Goal: Task Accomplishment & Management: Complete application form

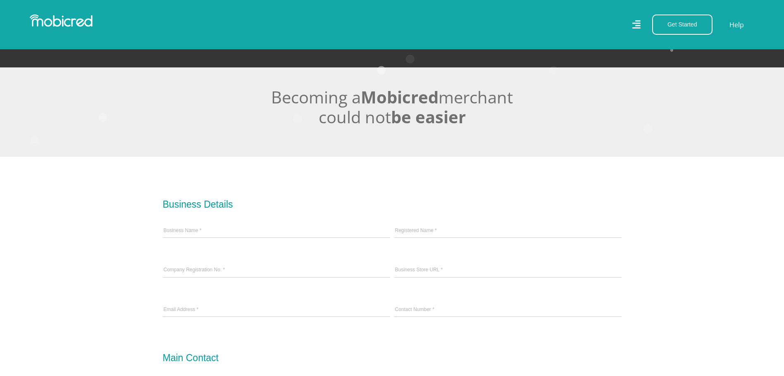
scroll to position [165, 0]
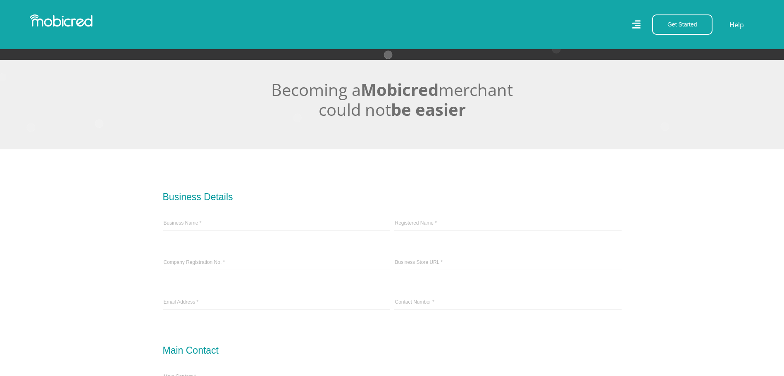
click at [256, 219] on div "Business Name *" at bounding box center [277, 223] width 232 height 39
click at [214, 229] on input "Business Name *" at bounding box center [276, 223] width 227 height 12
type input "Voxcomm Pty Ltd"
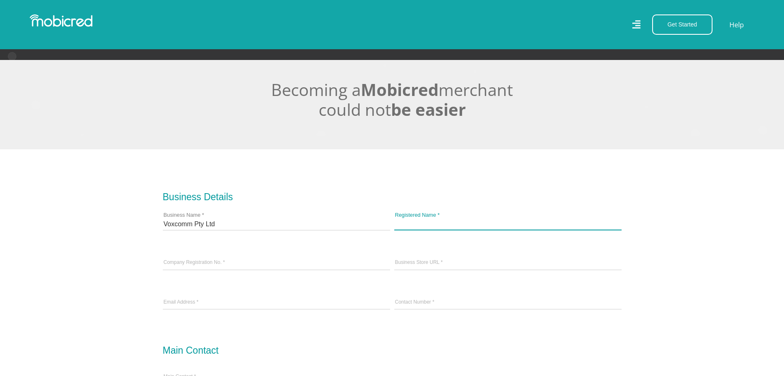
click at [424, 230] on input "Registered Name *" at bounding box center [507, 223] width 227 height 12
type input "Voxcomm Pty Ltd"
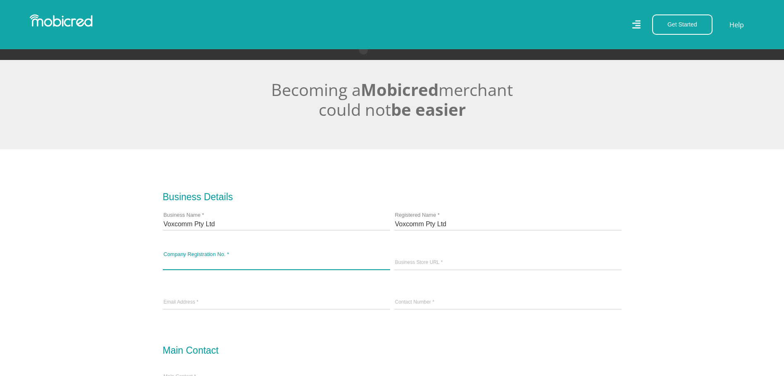
click at [244, 263] on input "Company Registration No. *" at bounding box center [276, 263] width 227 height 12
click at [222, 266] on input "Company Registration No. *" at bounding box center [276, 263] width 227 height 12
paste input "2016/093422/07"
type input "2016/093422/07"
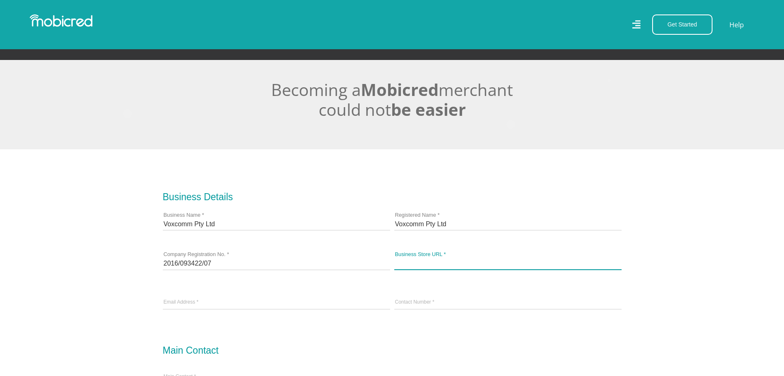
click at [444, 265] on input "Business Store URL *" at bounding box center [507, 263] width 227 height 12
click at [414, 262] on input "Business Store URL *" at bounding box center [507, 263] width 227 height 12
paste input "https://voxcommit.co.za/our_shop/"
type input "https://voxcommit.co.za/our_shop/"
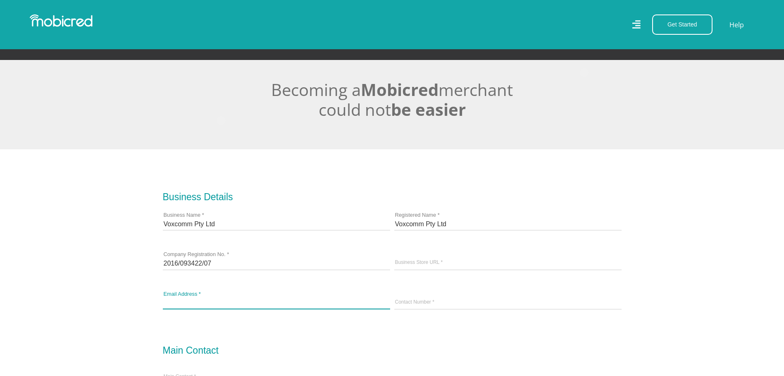
click at [177, 309] on input "email" at bounding box center [276, 302] width 227 height 12
type input "boss@voxcommit.co.za"
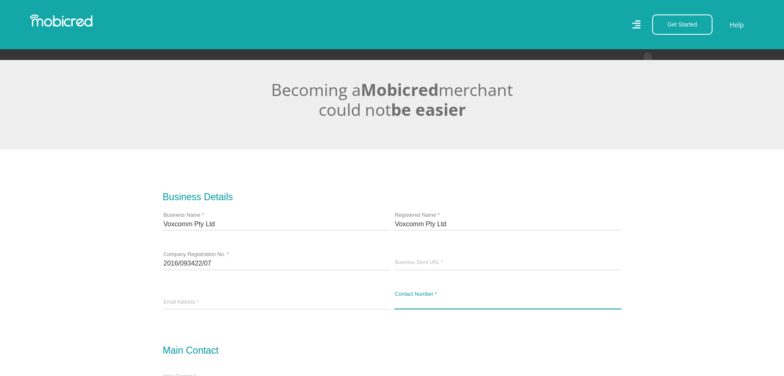
click at [421, 302] on input "Contact Number *" at bounding box center [507, 302] width 227 height 12
type input "+27767529987"
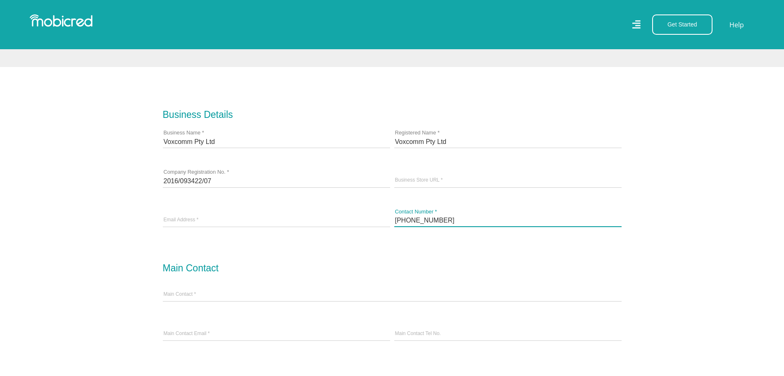
scroll to position [248, 0]
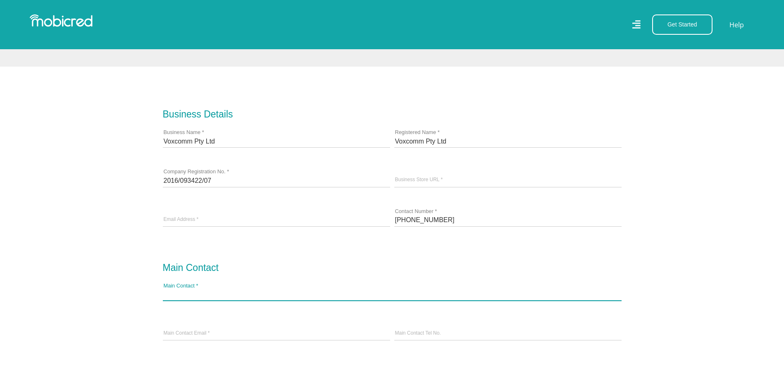
click at [205, 296] on input "Main Contact *" at bounding box center [392, 294] width 459 height 12
type input "Matthew M Vos"
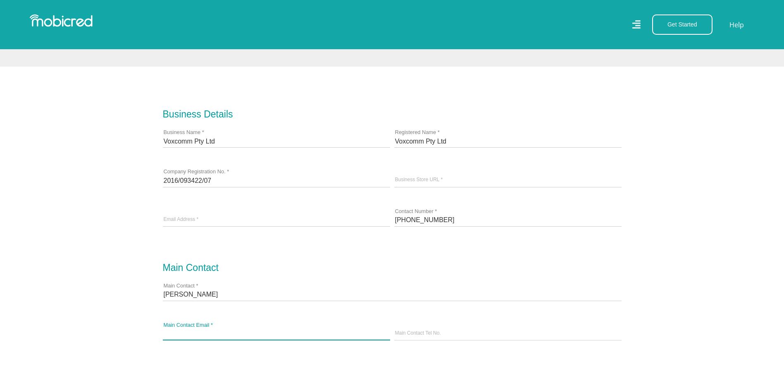
click at [211, 338] on input "Main Contact Email *" at bounding box center [276, 333] width 227 height 12
type input "boss@voxcommit.co.za"
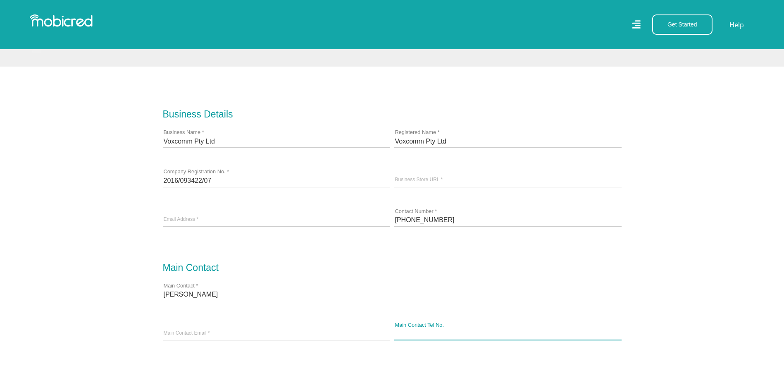
click at [430, 333] on input "Main Contact Tel No." at bounding box center [507, 333] width 227 height 12
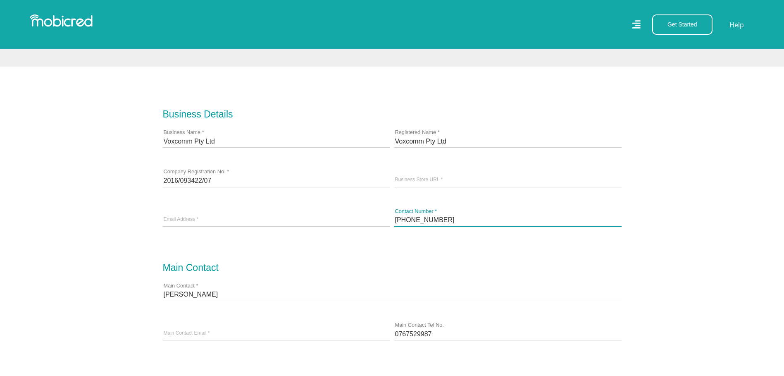
click at [451, 226] on input "+27767529987" at bounding box center [507, 220] width 227 height 12
click at [442, 335] on input "0767529987" at bounding box center [507, 333] width 227 height 12
paste input "+27"
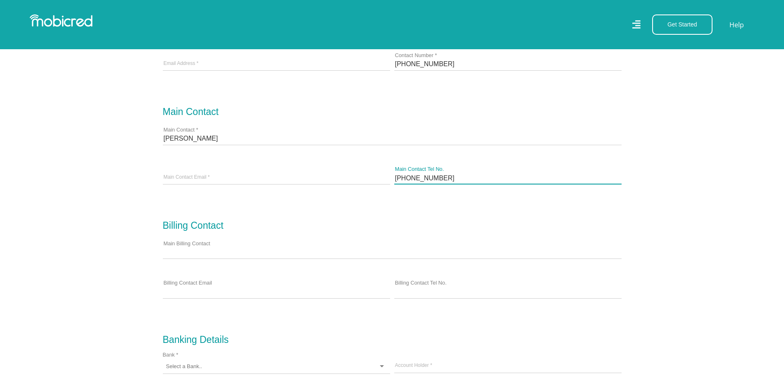
scroll to position [413, 0]
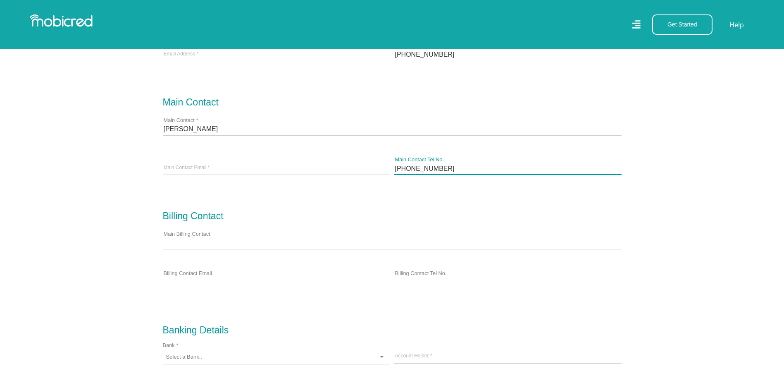
type input "+27767529987"
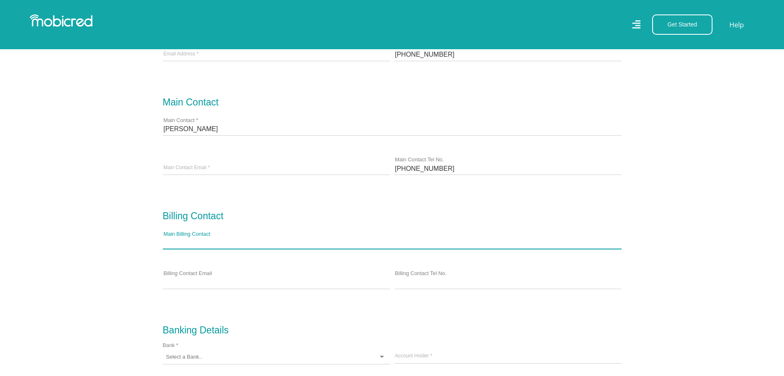
click at [218, 244] on input "Main Billing Contact" at bounding box center [392, 242] width 459 height 12
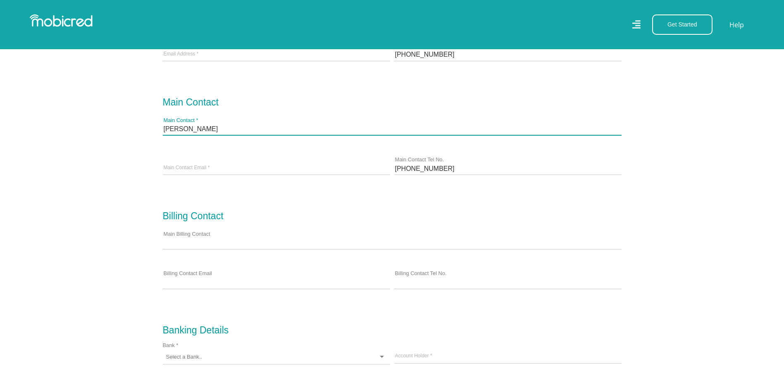
drag, startPoint x: 215, startPoint y: 133, endPoint x: 45, endPoint y: 134, distance: 170.7
click at [47, 134] on section "Business Details Voxcomm Pty Ltd Business Name * Voxcomm Pty Ltd Registered Nam…" at bounding box center [392, 283] width 784 height 764
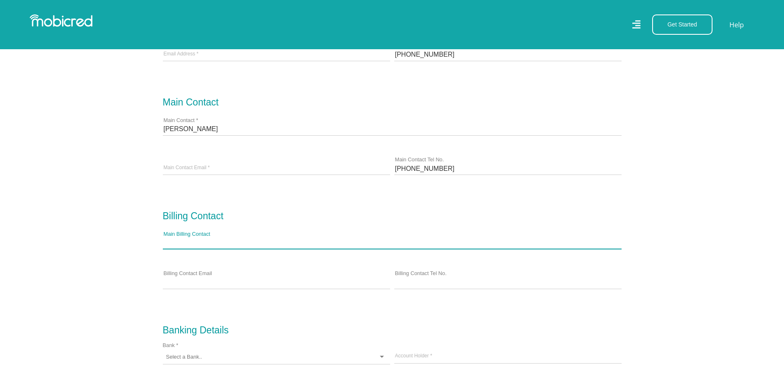
click at [203, 243] on input "Main Billing Contact" at bounding box center [392, 242] width 459 height 12
type input "Marzanne Els"
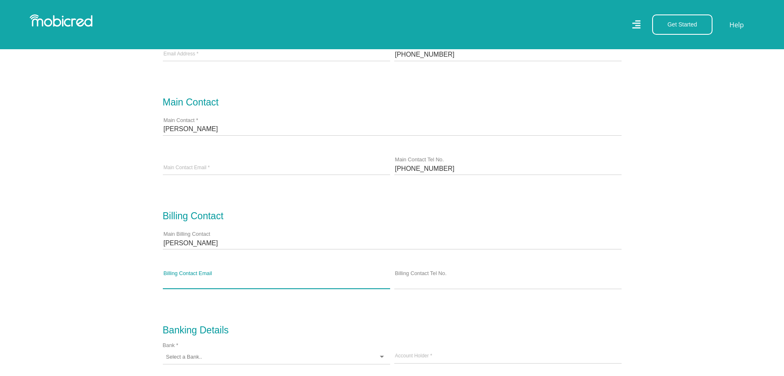
click at [202, 283] on input "Billing Contact Email" at bounding box center [276, 282] width 227 height 12
type input "finances@voxcommit.co.za"
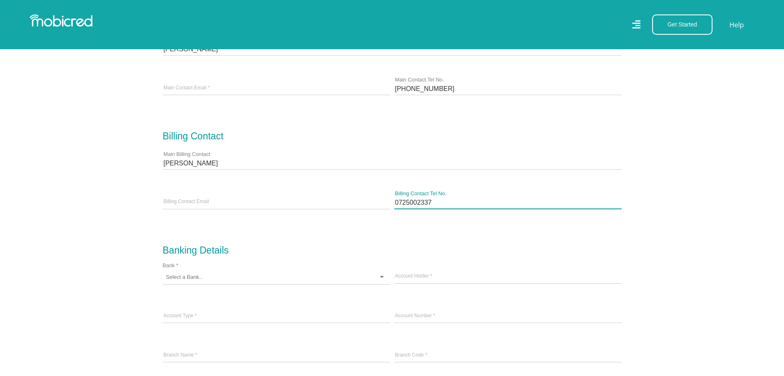
scroll to position [496, 0]
type input "0725002337"
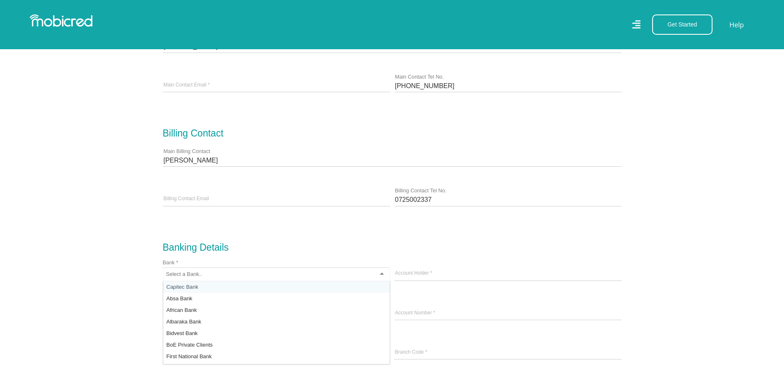
click at [288, 278] on div at bounding box center [276, 274] width 227 height 14
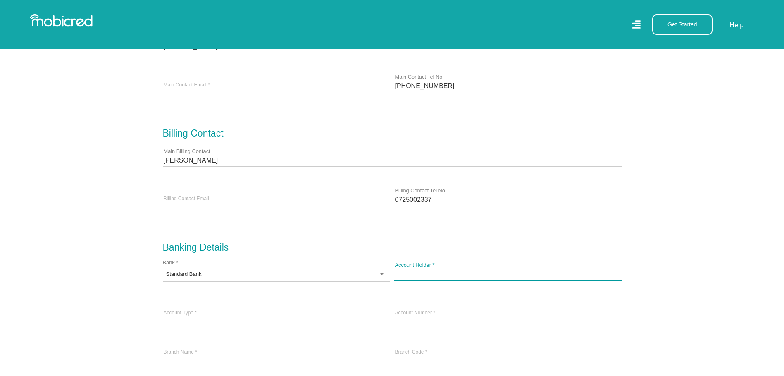
drag, startPoint x: 427, startPoint y: 276, endPoint x: 427, endPoint y: 284, distance: 7.9
click at [427, 277] on input "Account Holder *" at bounding box center [507, 273] width 227 height 12
type input "Voxcomm Pty Ltd"
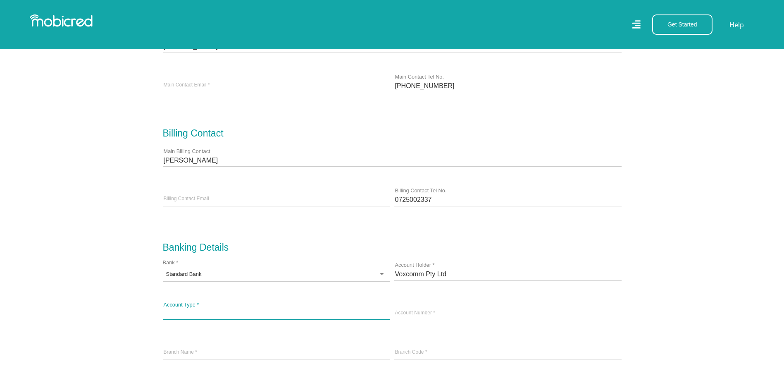
click at [228, 314] on input "Account Type *" at bounding box center [276, 313] width 227 height 12
type input "Business Cheq"
drag, startPoint x: 439, startPoint y: 310, endPoint x: 408, endPoint y: 344, distance: 46.6
click at [439, 310] on div "Account Number *" at bounding box center [508, 313] width 232 height 39
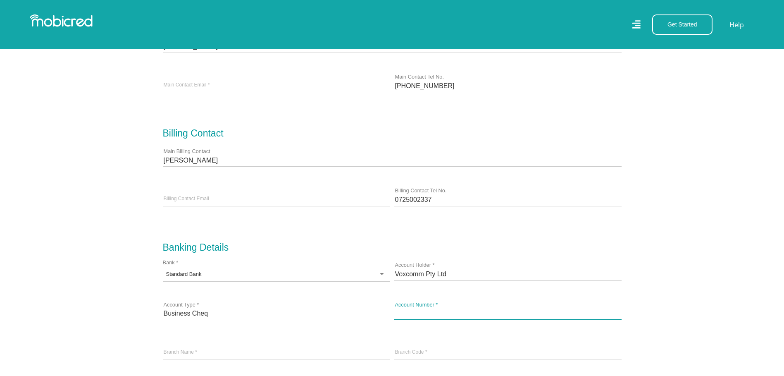
click at [413, 317] on input "text" at bounding box center [507, 313] width 227 height 12
type input "202355438"
click at [442, 313] on input "202355438" at bounding box center [507, 313] width 227 height 12
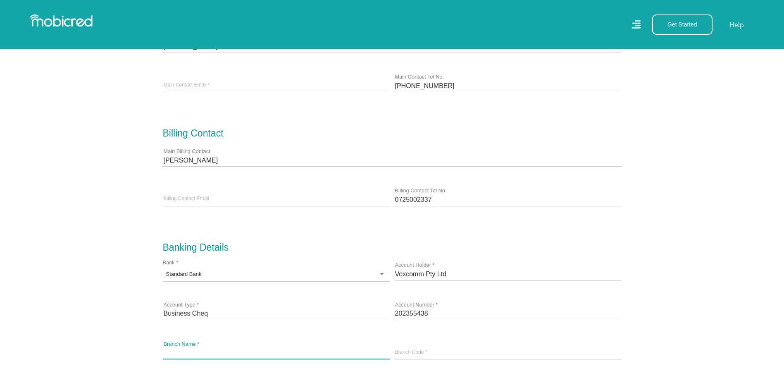
click at [244, 352] on input "Branch Name *" at bounding box center [276, 352] width 227 height 12
type input "Bayside"
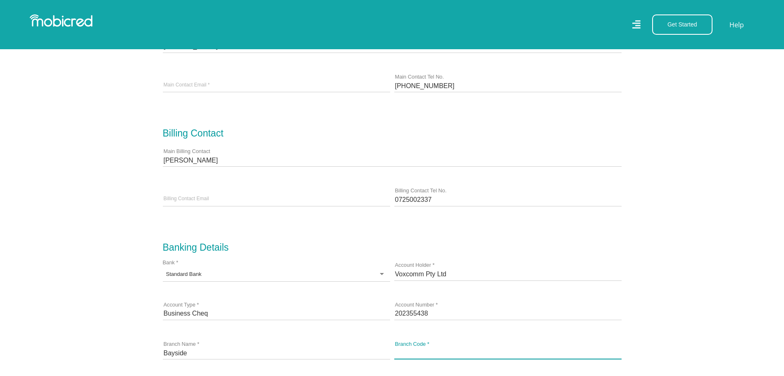
click at [411, 355] on input "Branch Code *" at bounding box center [507, 352] width 227 height 12
click at [413, 356] on input "Branch Code *" at bounding box center [507, 352] width 227 height 12
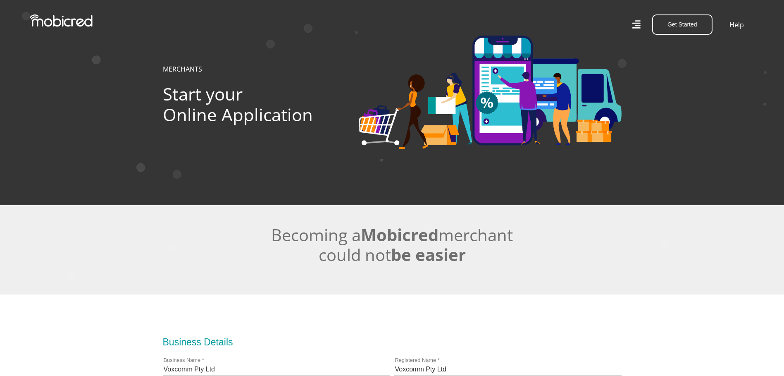
scroll to position [0, 0]
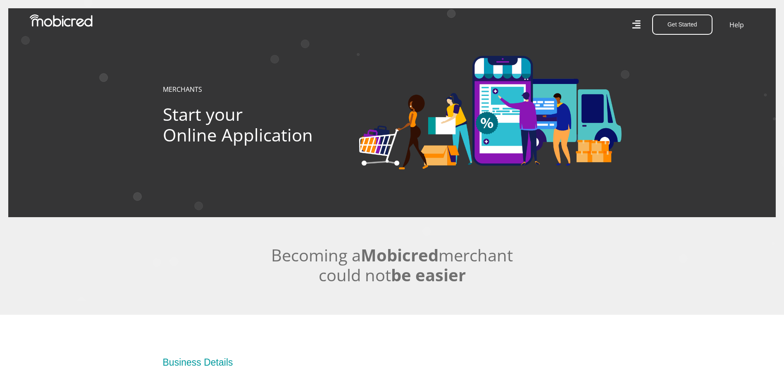
type input "051001"
click at [724, 143] on icon "Created with Raphaël 2.3.0" at bounding box center [400, 113] width 784 height 376
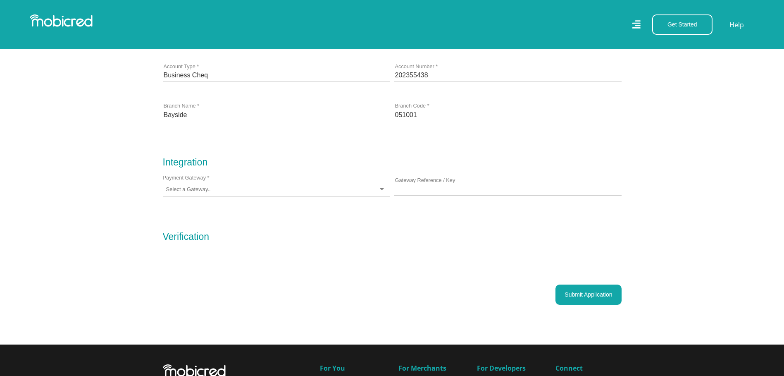
scroll to position [737, 0]
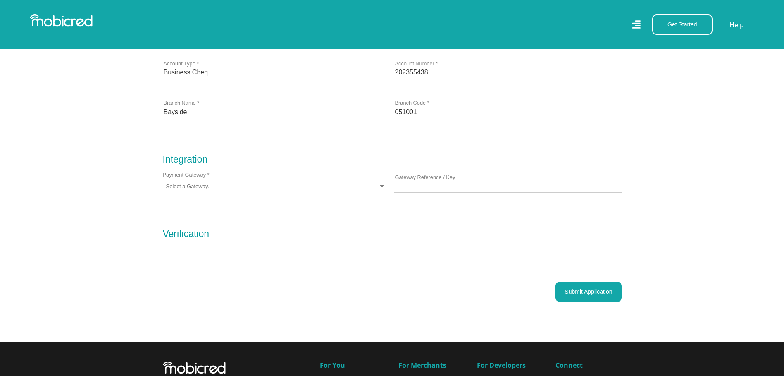
click at [382, 191] on div at bounding box center [276, 186] width 227 height 14
click at [422, 191] on input "Gateway Reference / Key" at bounding box center [507, 186] width 227 height 12
click at [427, 189] on input "Gateway Reference / Key" at bounding box center [507, 186] width 227 height 12
paste input "kfabwi2l6bt2i"
type input "kfabwi2l6bt2i"
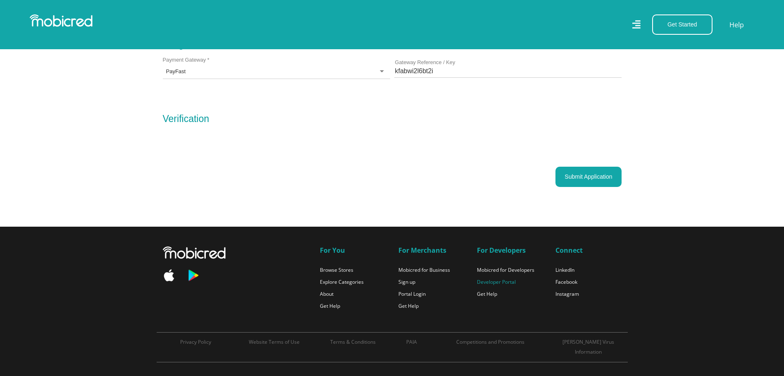
scroll to position [893, 0]
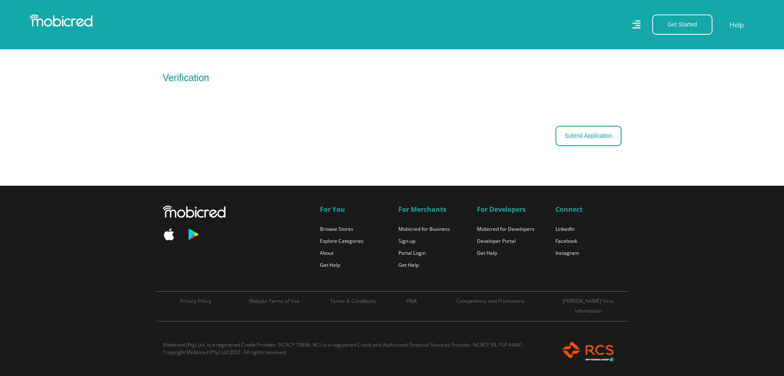
click at [595, 138] on button "Submit Application" at bounding box center [589, 136] width 66 height 20
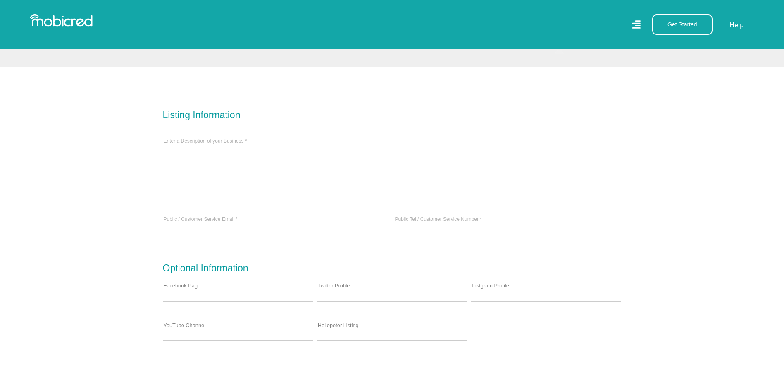
scroll to position [248, 0]
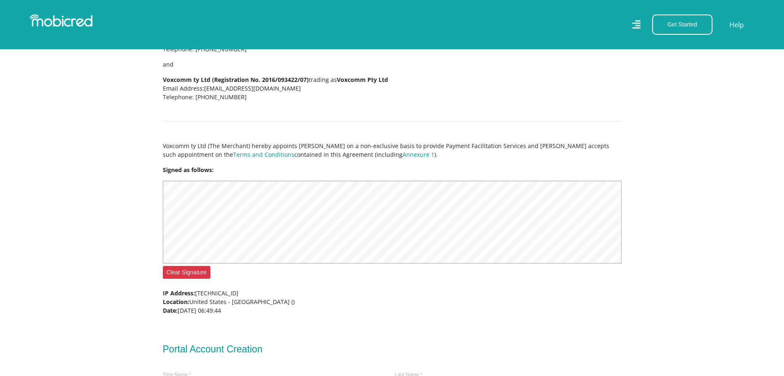
scroll to position [372, 0]
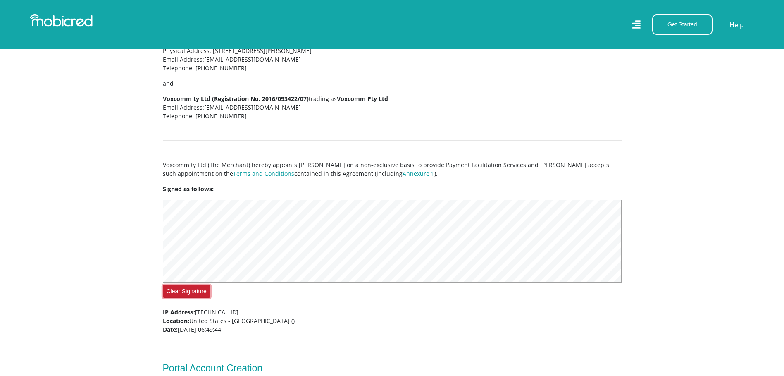
click at [186, 292] on button "Clear Signature" at bounding box center [187, 291] width 48 height 13
click at [328, 229] on div "Merchant Agreement entered into between Mobicred Proprietary Limited (Registrat…" at bounding box center [392, 218] width 471 height 512
click at [184, 294] on button "Clear Signature" at bounding box center [187, 291] width 48 height 13
click at [182, 282] on div at bounding box center [392, 241] width 459 height 83
drag, startPoint x: 177, startPoint y: 293, endPoint x: 236, endPoint y: 322, distance: 65.4
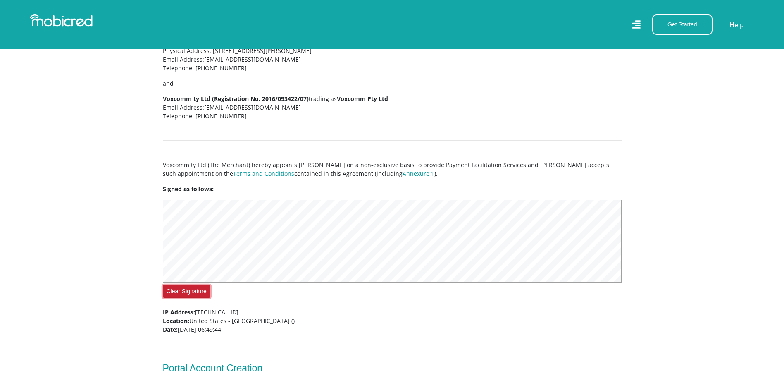
click at [177, 293] on button "Clear Signature" at bounding box center [187, 291] width 48 height 13
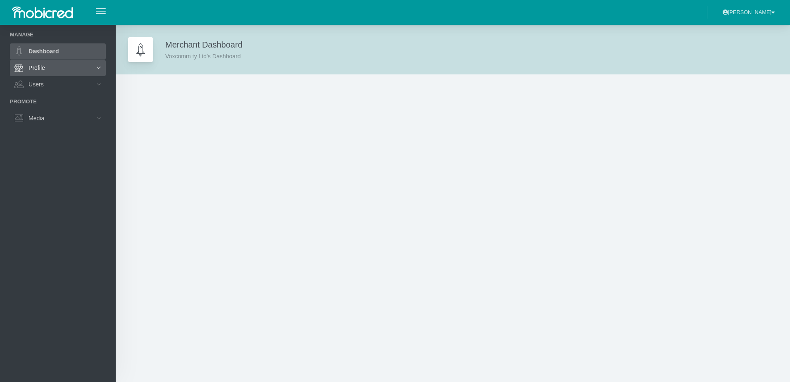
drag, startPoint x: 60, startPoint y: 67, endPoint x: 64, endPoint y: 67, distance: 4.2
click at [60, 67] on link "Profile" at bounding box center [58, 68] width 96 height 16
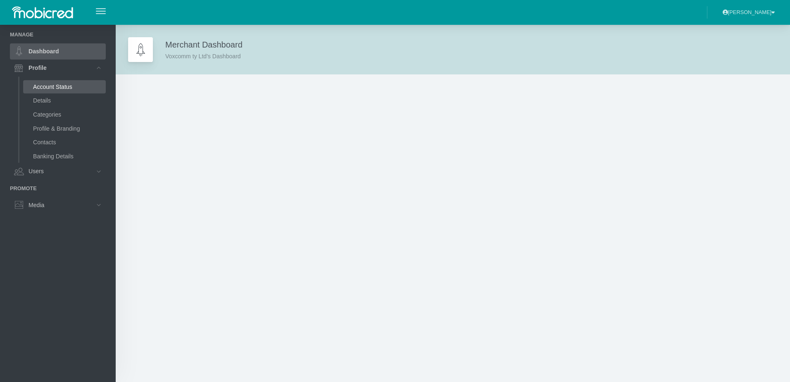
click at [55, 83] on link "Account Status" at bounding box center [64, 86] width 83 height 13
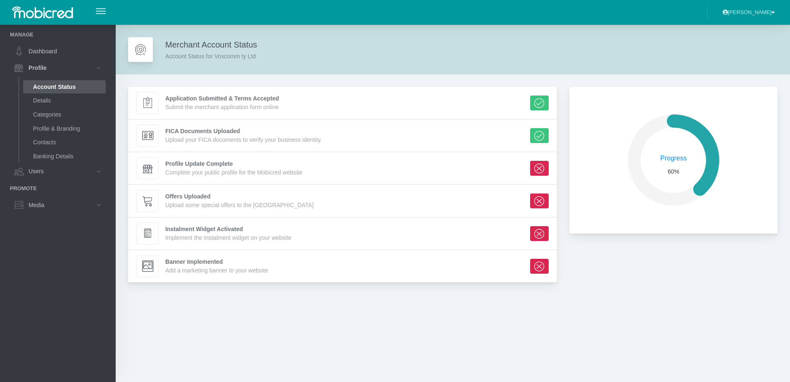
scroll to position [141, 202]
click at [198, 164] on div "Profile Update Complete" at bounding box center [233, 164] width 137 height 9
click at [92, 167] on icon at bounding box center [99, 172] width 14 height 14
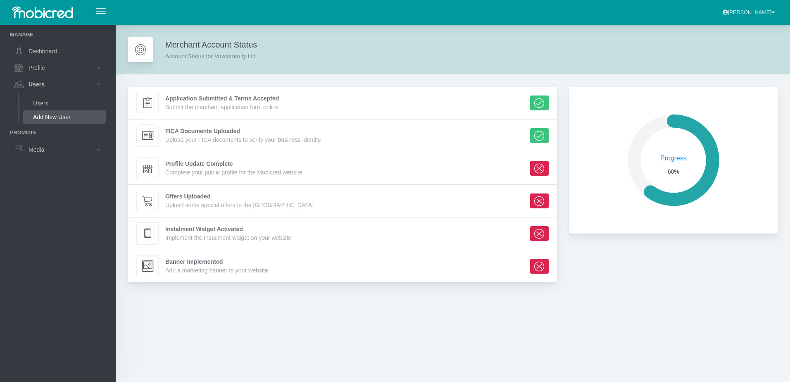
click at [50, 115] on link "Add New User" at bounding box center [64, 116] width 83 height 13
click at [189, 166] on div "Profile Update Complete" at bounding box center [233, 164] width 137 height 9
click at [140, 170] on div at bounding box center [147, 168] width 21 height 21
click at [147, 168] on icon at bounding box center [147, 167] width 11 height 11
click at [93, 67] on icon at bounding box center [99, 68] width 14 height 14
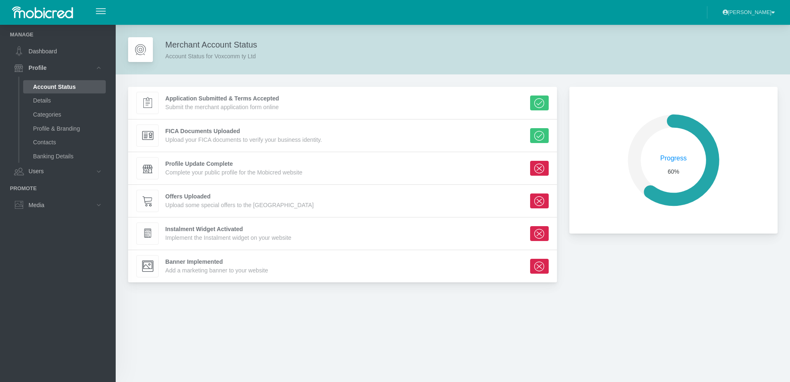
click at [65, 87] on link "Account Status" at bounding box center [64, 86] width 83 height 13
click at [48, 98] on link "Details" at bounding box center [64, 100] width 83 height 13
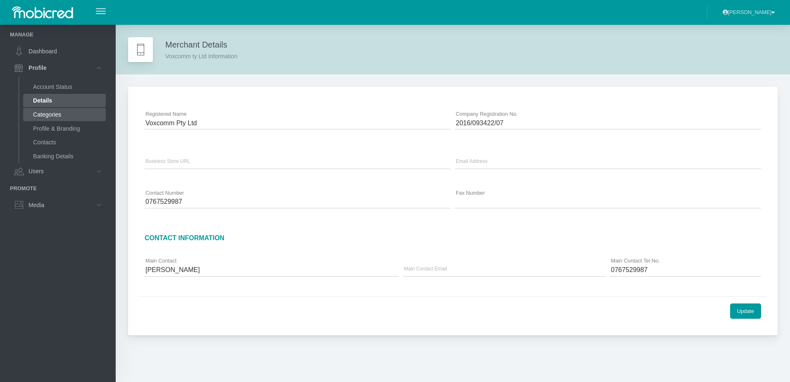
click at [52, 113] on link "Categories" at bounding box center [64, 114] width 83 height 13
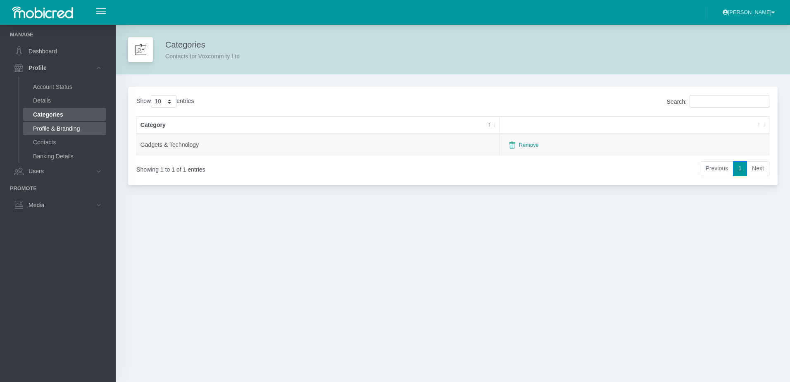
click at [62, 132] on link "Profile & Branding" at bounding box center [64, 128] width 83 height 13
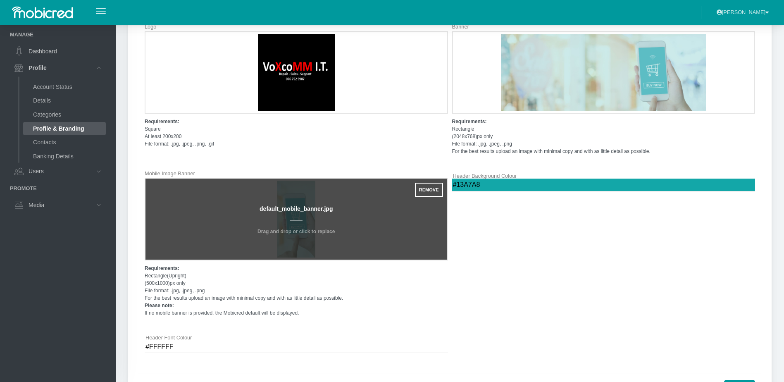
scroll to position [325, 0]
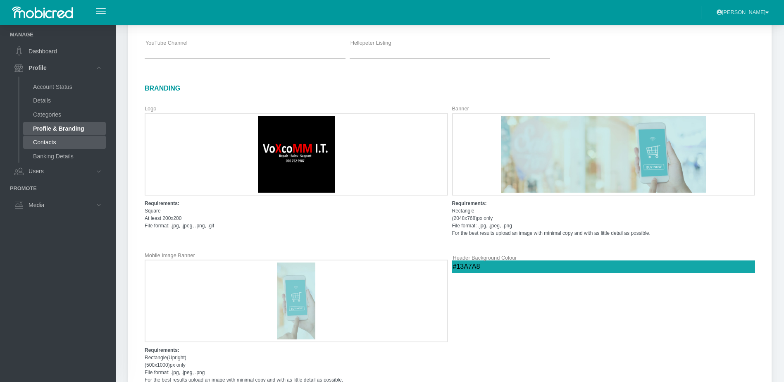
click at [53, 143] on link "Contacts" at bounding box center [64, 142] width 83 height 13
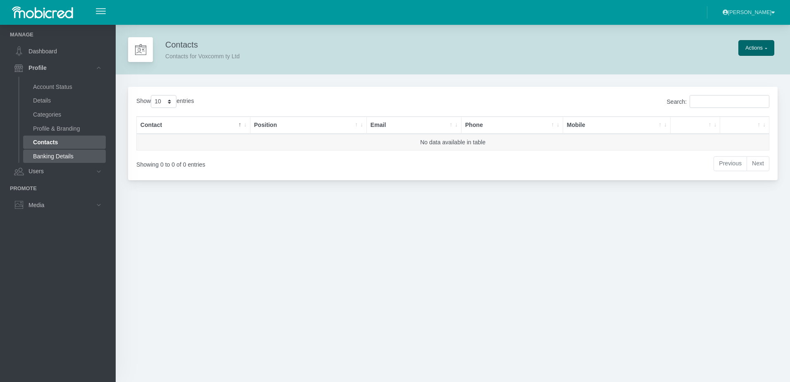
click at [57, 154] on link "Banking Details" at bounding box center [64, 156] width 83 height 13
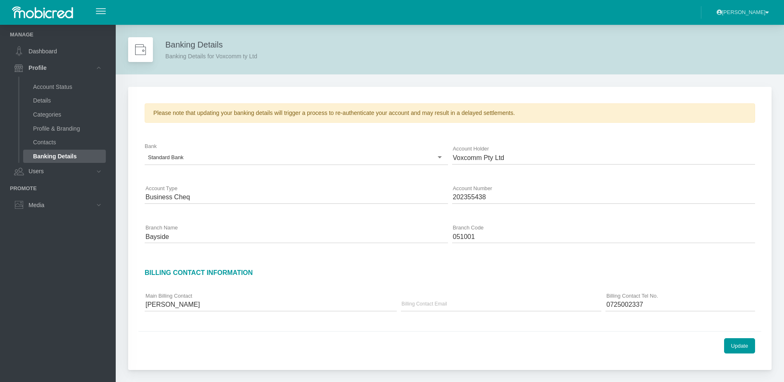
scroll to position [0, 0]
click at [92, 172] on icon at bounding box center [99, 172] width 14 height 14
click at [95, 150] on icon at bounding box center [99, 150] width 14 height 14
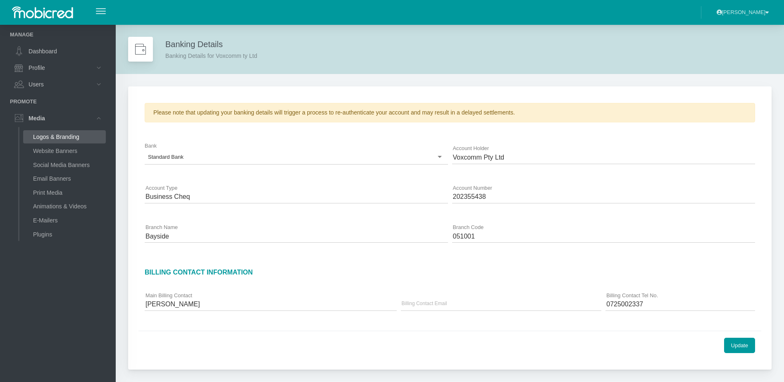
scroll to position [0, 0]
click at [53, 53] on link "Dashboard" at bounding box center [58, 51] width 96 height 16
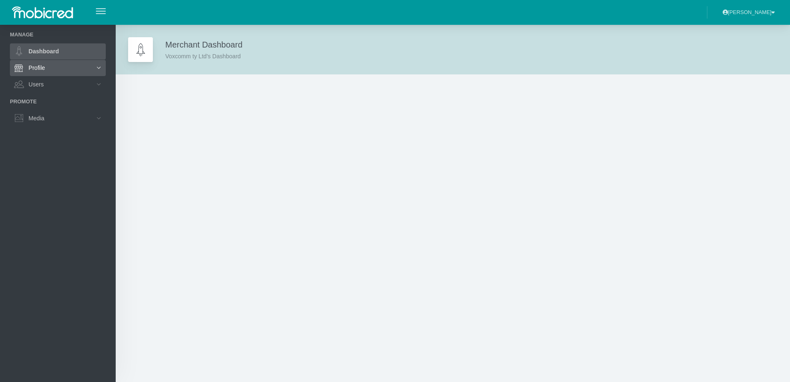
click at [96, 69] on icon at bounding box center [99, 68] width 14 height 14
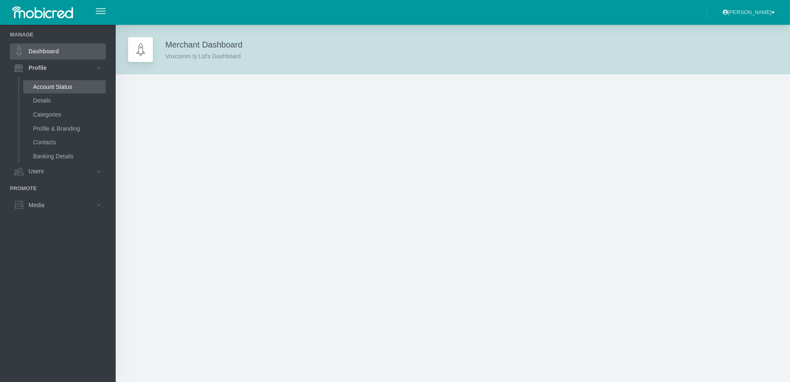
click at [61, 84] on link "Account Status" at bounding box center [64, 86] width 83 height 13
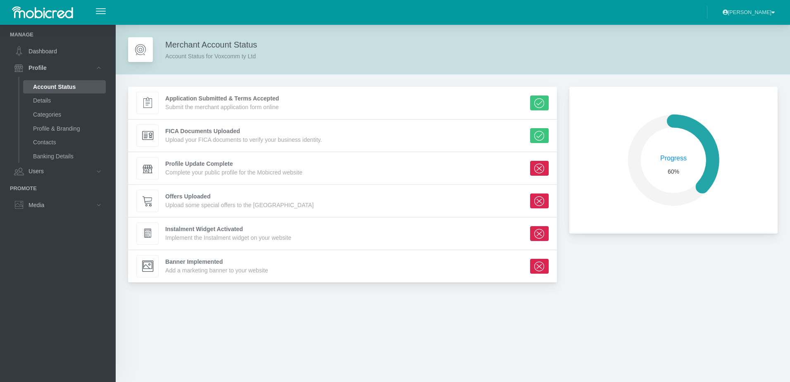
scroll to position [141, 202]
click at [679, 193] on icon at bounding box center [682, 160] width 62 height 79
click at [713, 173] on icon at bounding box center [682, 160] width 62 height 79
click at [677, 158] on circle at bounding box center [674, 160] width 62 height 62
click at [677, 159] on circle at bounding box center [674, 160] width 62 height 62
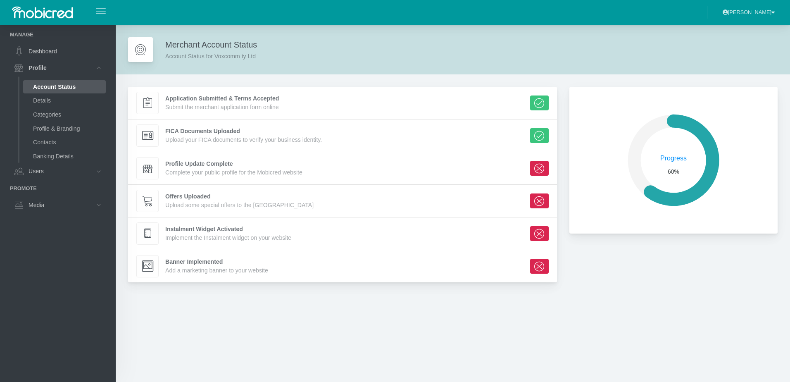
click at [99, 9] on span "button" at bounding box center [101, 8] width 10 height 1
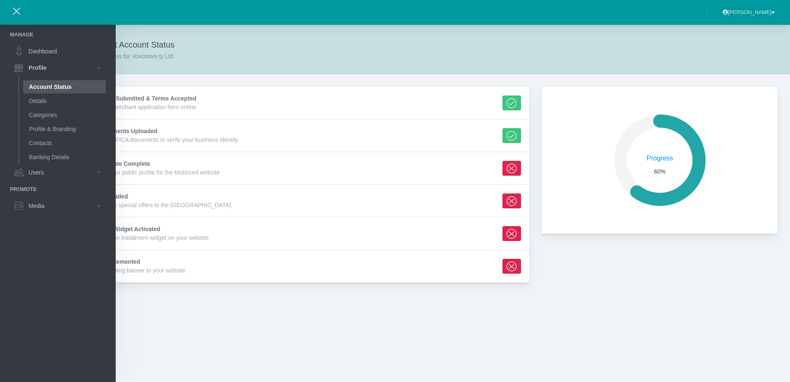
click at [92, 204] on link "Media" at bounding box center [58, 206] width 96 height 16
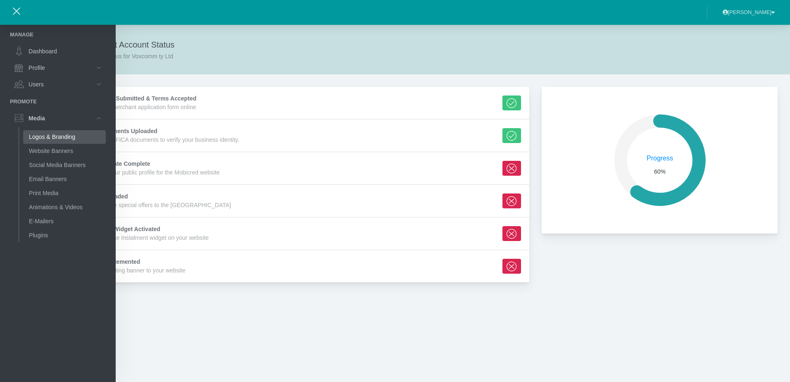
click at [65, 136] on link "Logos & Branding" at bounding box center [64, 136] width 83 height 13
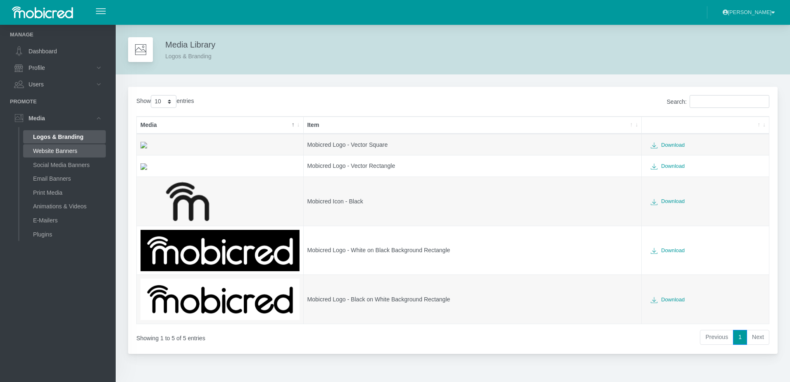
click at [53, 152] on link "Website Banners" at bounding box center [64, 150] width 83 height 13
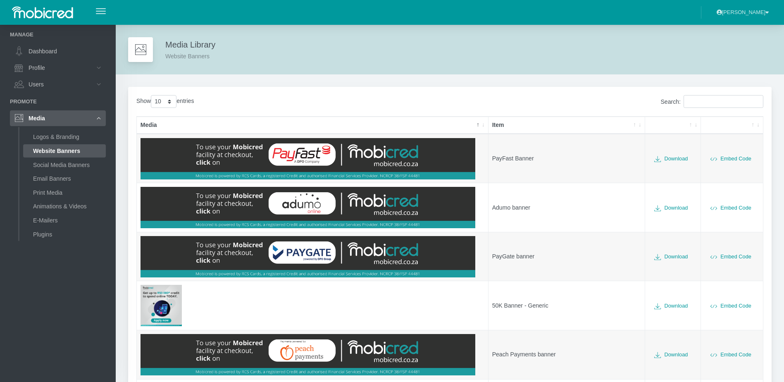
click at [92, 119] on icon at bounding box center [99, 118] width 14 height 14
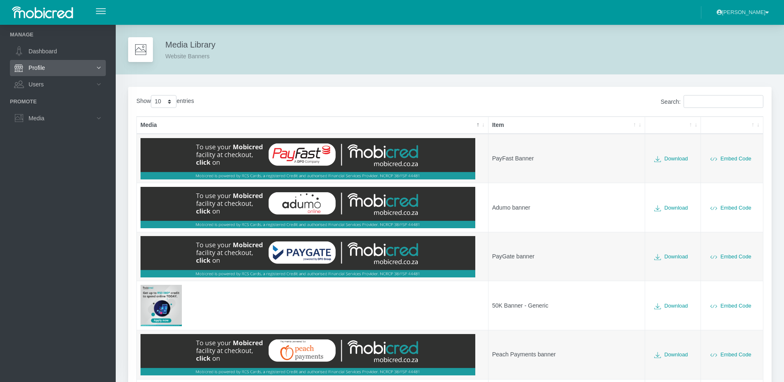
click at [93, 67] on icon at bounding box center [99, 68] width 14 height 14
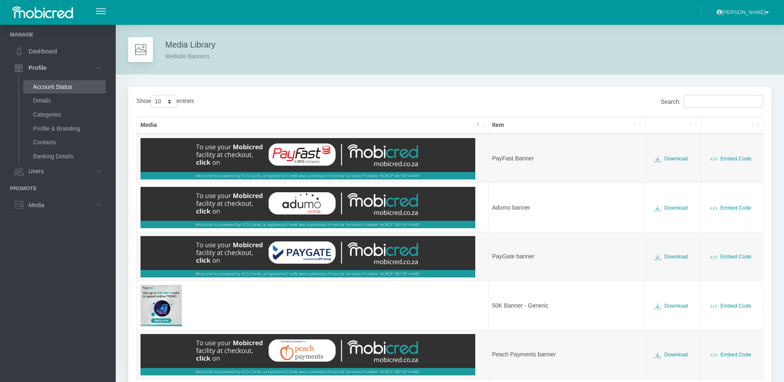
click at [60, 86] on link "Account Status" at bounding box center [64, 86] width 83 height 13
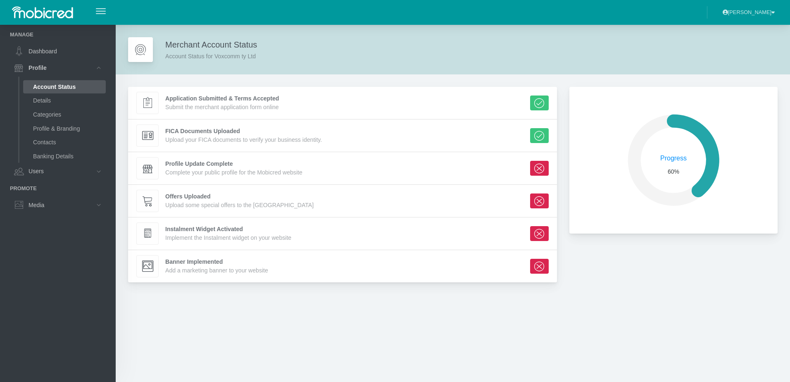
scroll to position [141, 202]
click at [52, 50] on link "Dashboard" at bounding box center [58, 51] width 96 height 16
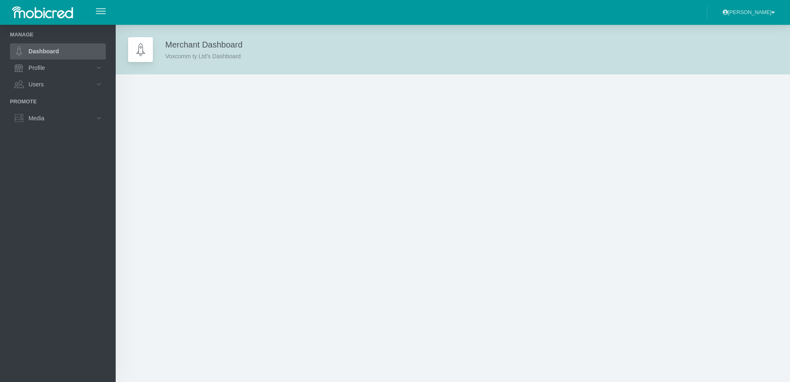
click at [186, 55] on div "Voxcomm ty Ltd's Dashboard" at bounding box center [203, 56] width 77 height 10
click at [92, 66] on icon at bounding box center [99, 68] width 14 height 14
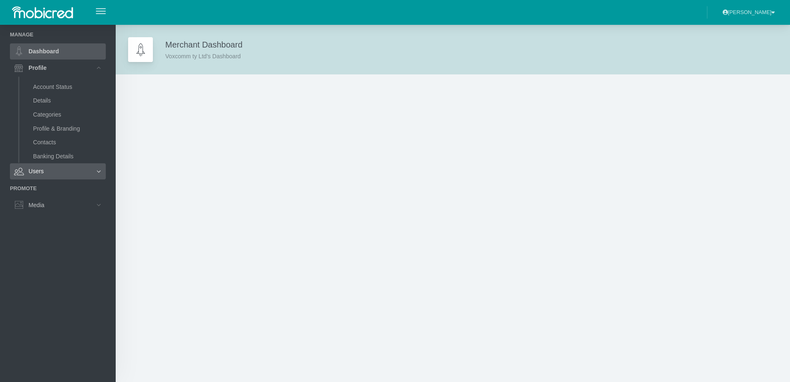
click at [93, 169] on icon at bounding box center [99, 172] width 14 height 14
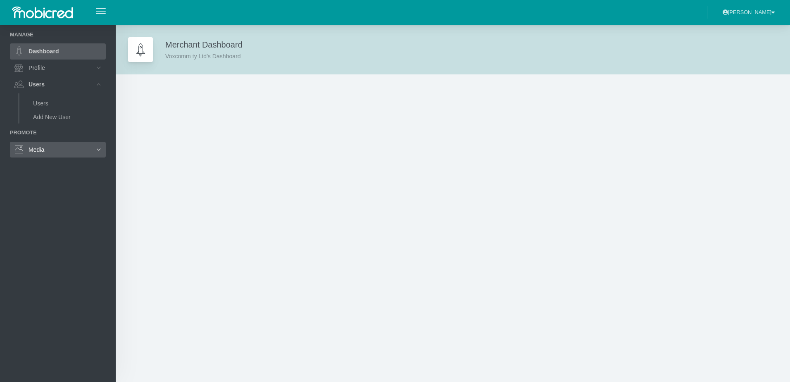
click at [93, 148] on icon at bounding box center [99, 150] width 14 height 14
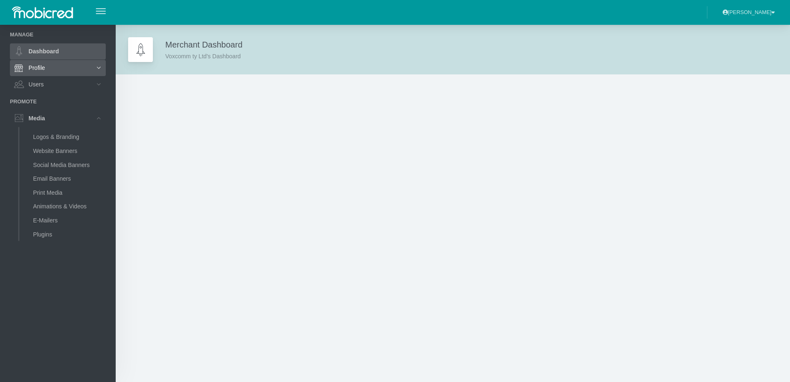
click at [92, 67] on icon at bounding box center [99, 68] width 14 height 14
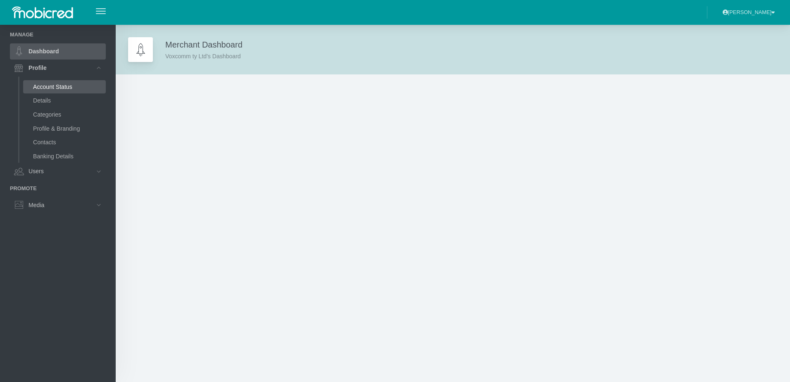
click at [50, 86] on link "Account Status" at bounding box center [64, 86] width 83 height 13
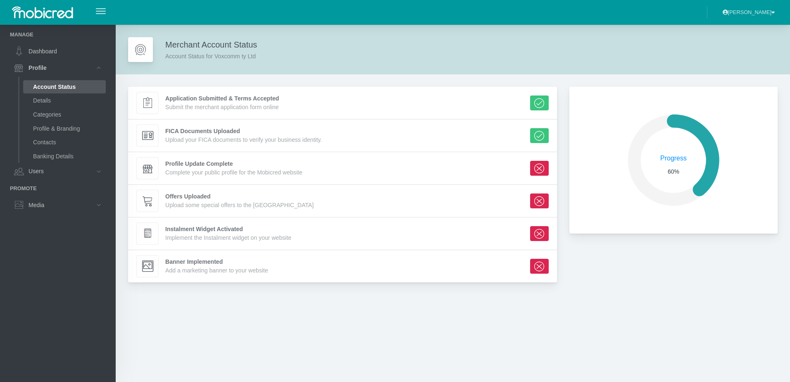
scroll to position [141, 202]
click at [198, 199] on div "Offers Uploaded" at bounding box center [239, 196] width 148 height 9
